Goal: Task Accomplishment & Management: Manage account settings

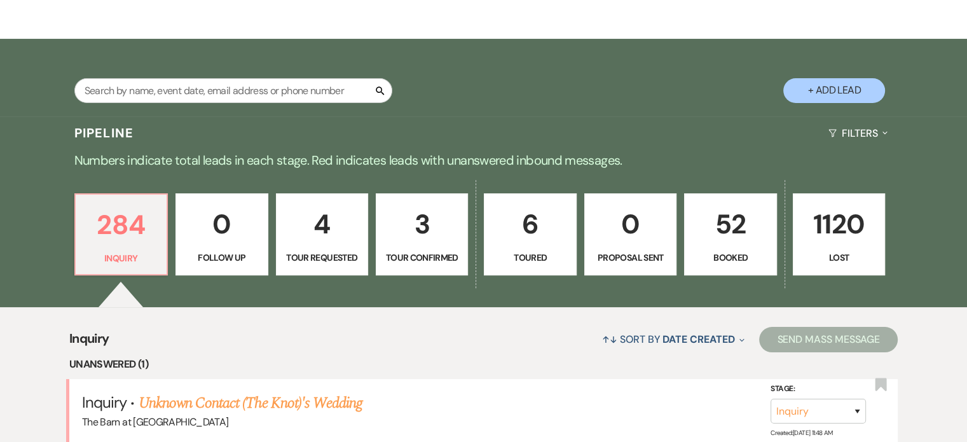
scroll to position [191, 0]
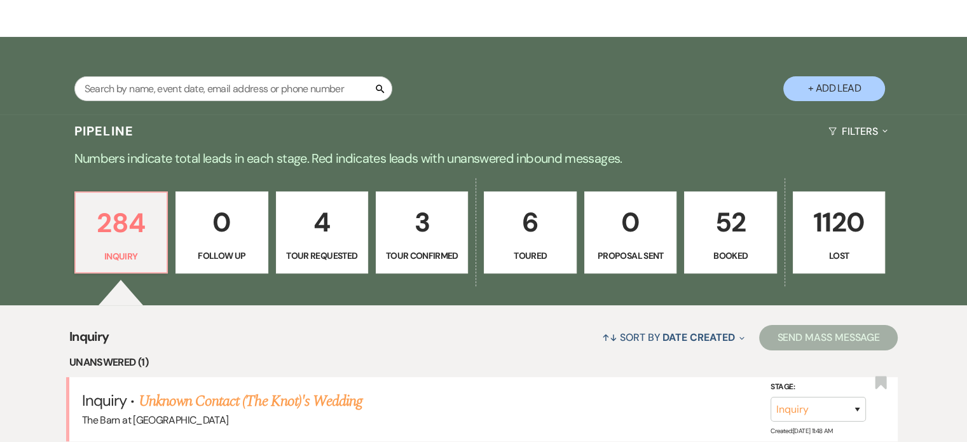
click at [458, 244] on link "3 Tour Confirmed" at bounding box center [422, 232] width 92 height 83
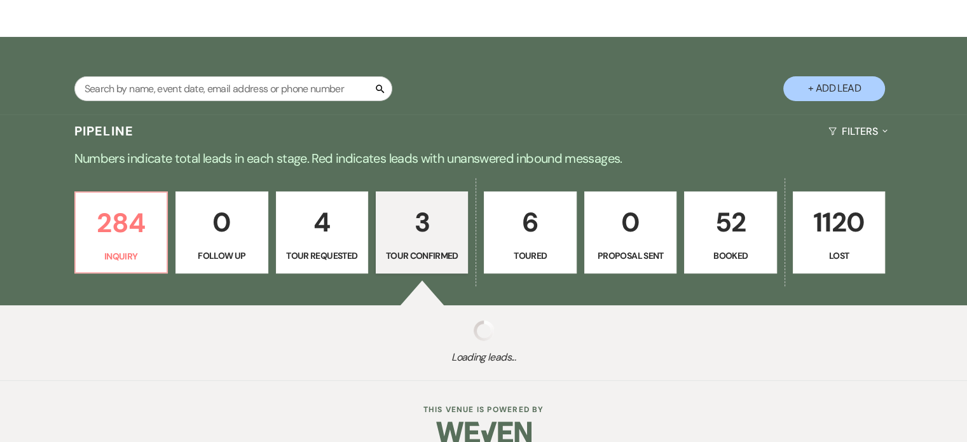
select select "4"
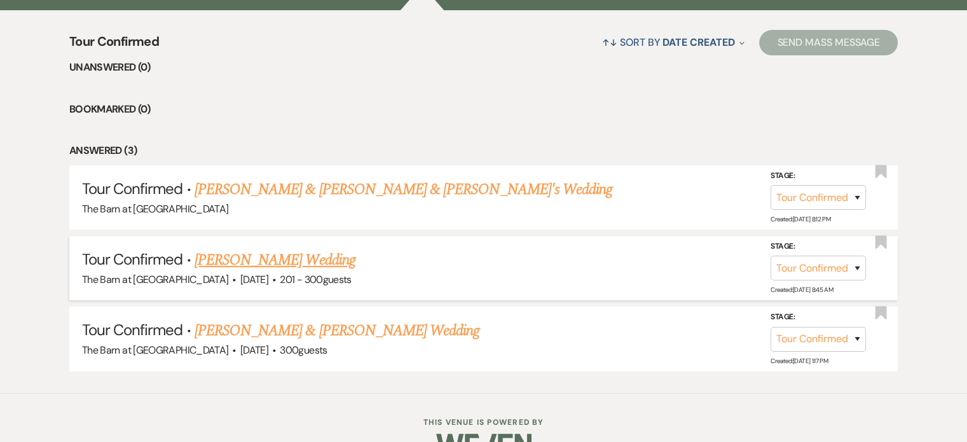
scroll to position [509, 0]
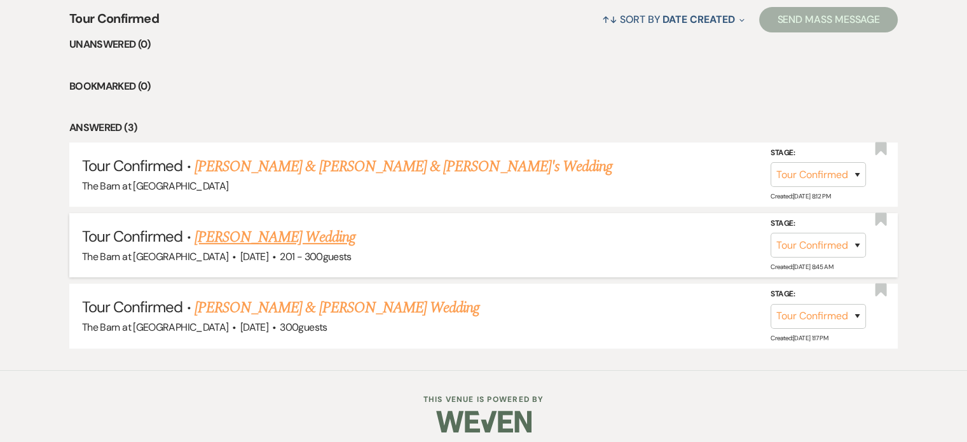
click at [277, 237] on link "[PERSON_NAME] Wedding" at bounding box center [275, 237] width 161 height 23
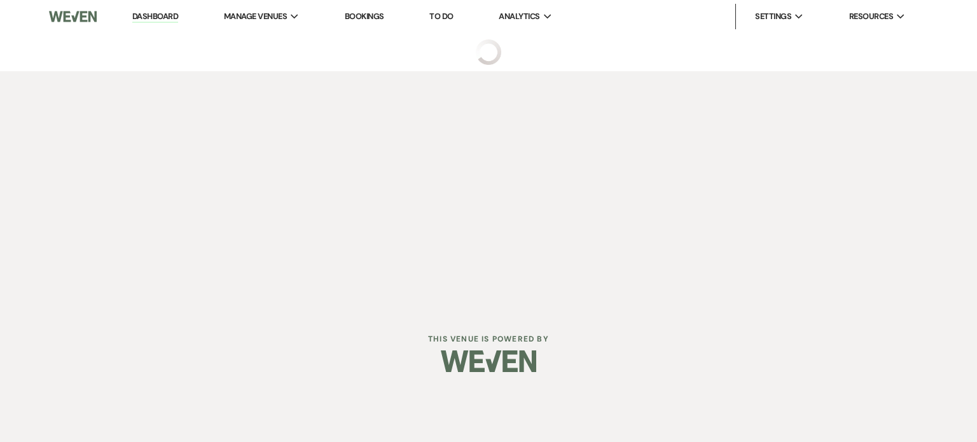
select select "4"
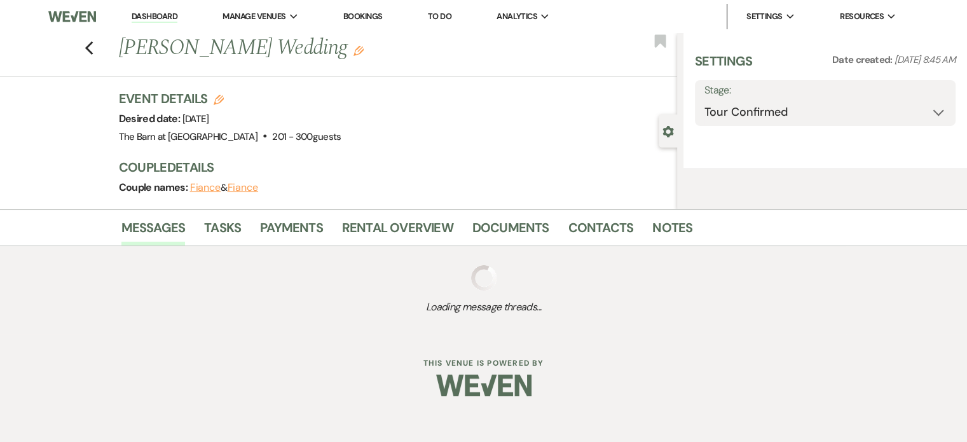
select select "2"
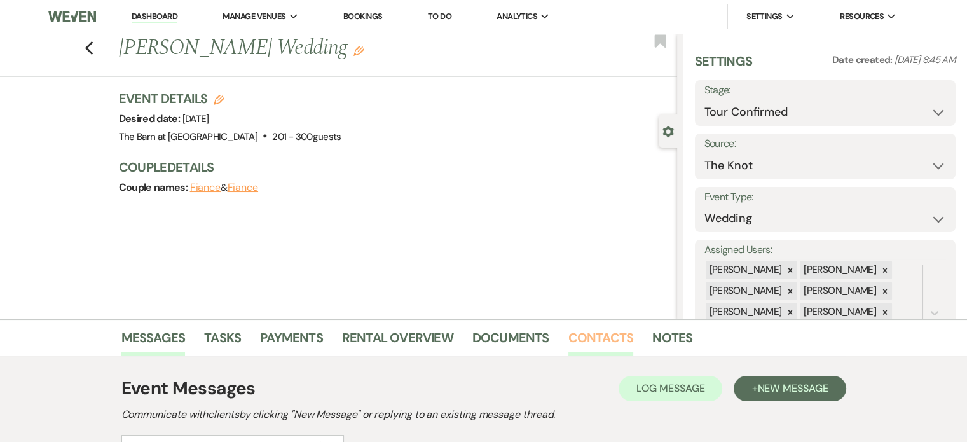
click at [622, 331] on link "Contacts" at bounding box center [600, 341] width 65 height 28
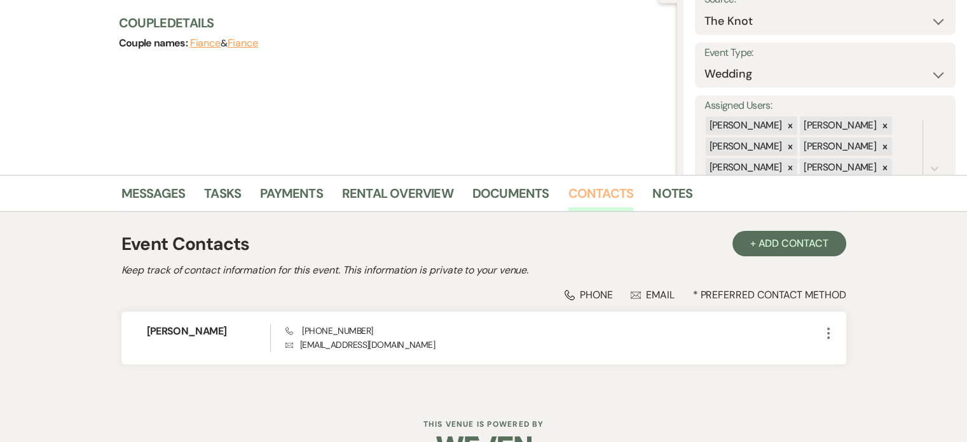
scroll to position [179, 0]
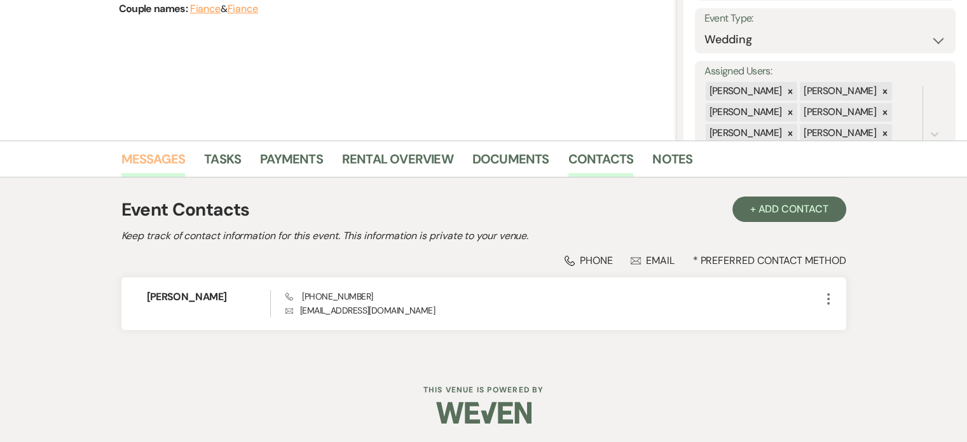
click at [182, 152] on link "Messages" at bounding box center [153, 163] width 64 height 28
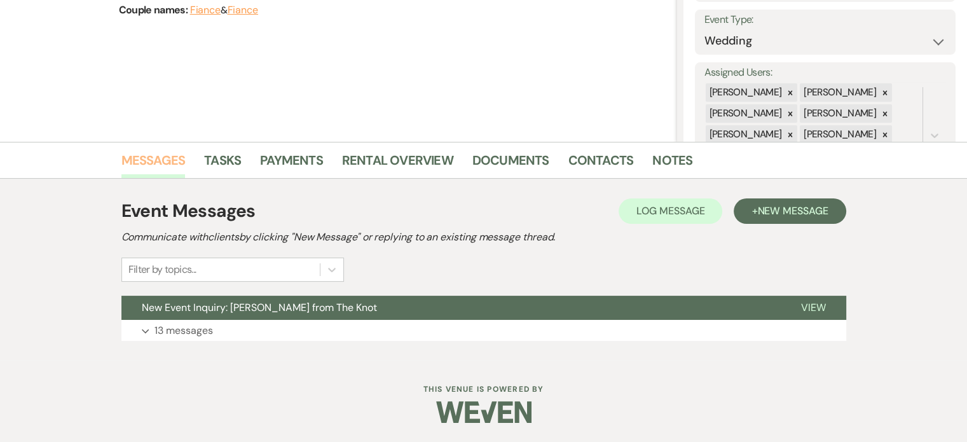
scroll to position [177, 0]
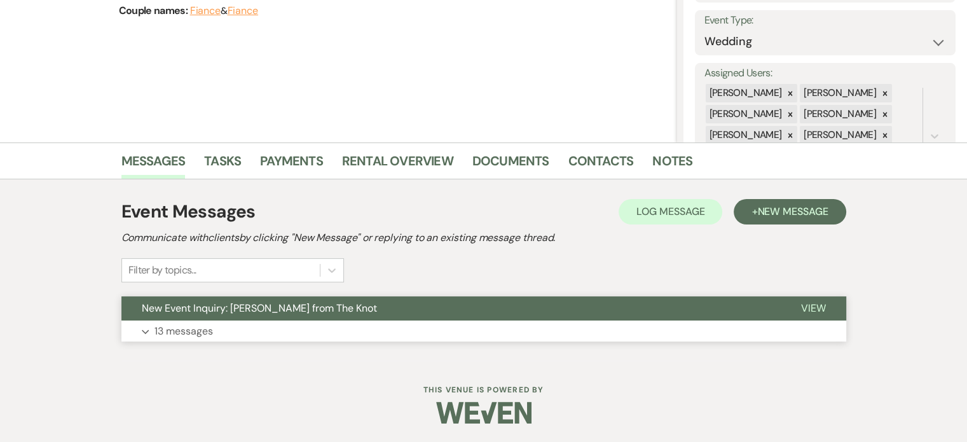
click at [201, 333] on p "13 messages" at bounding box center [183, 331] width 58 height 17
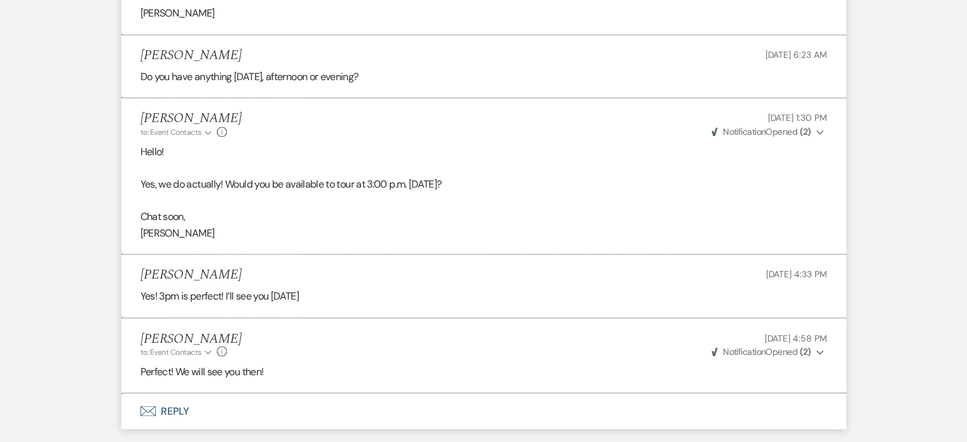
scroll to position [2169, 0]
